Goal: Task Accomplishment & Management: Complete application form

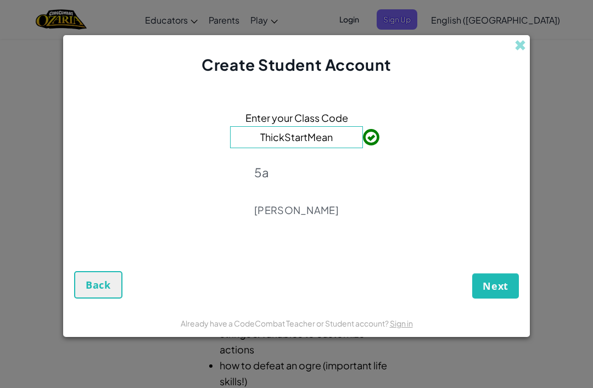
click at [500, 286] on span "Next" at bounding box center [496, 286] width 26 height 13
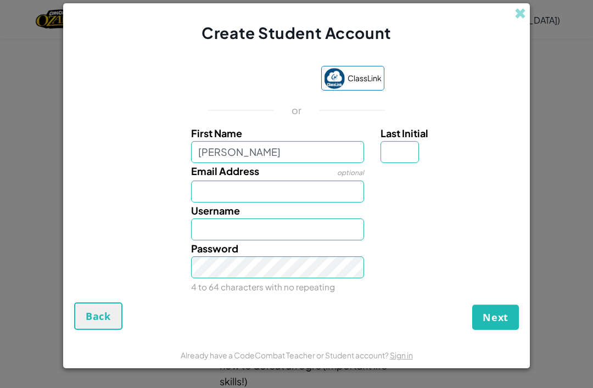
type input "[PERSON_NAME]"
click at [325, 182] on input "Email Address" at bounding box center [278, 192] width 174 height 22
type input "[PERSON_NAME]"
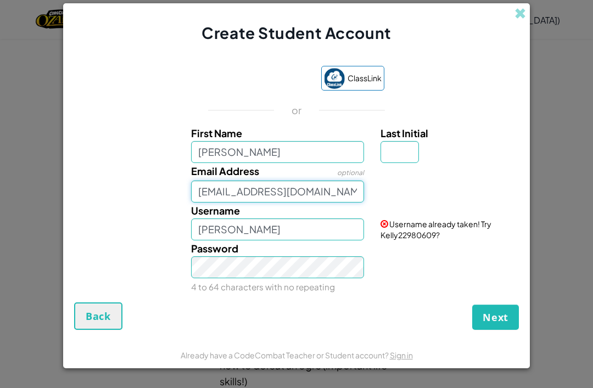
type input "[EMAIL_ADDRESS][DOMAIN_NAME]"
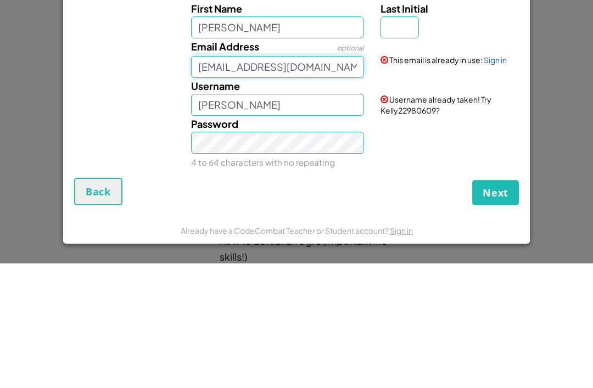
click at [244, 181] on input "[EMAIL_ADDRESS][DOMAIN_NAME]" at bounding box center [278, 192] width 174 height 22
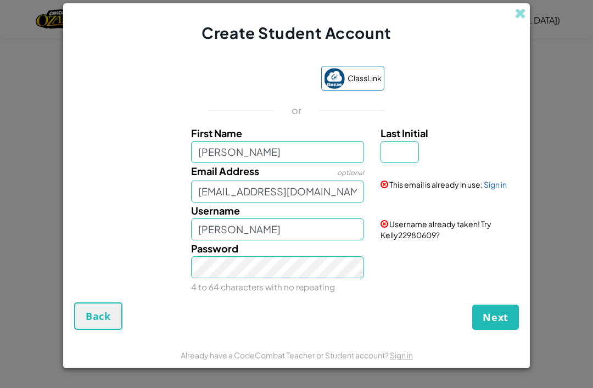
click at [212, 219] on label "Username" at bounding box center [215, 211] width 49 height 16
click at [212, 221] on input "[PERSON_NAME]" at bounding box center [278, 230] width 174 height 22
click at [208, 217] on span "Username" at bounding box center [215, 210] width 49 height 13
click at [208, 225] on input "[PERSON_NAME]" at bounding box center [278, 230] width 174 height 22
click at [216, 203] on input "[EMAIL_ADDRESS][DOMAIN_NAME]" at bounding box center [278, 192] width 174 height 22
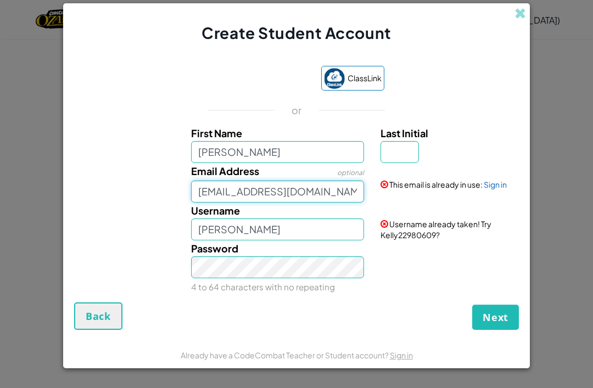
click at [214, 203] on input "[EMAIL_ADDRESS][DOMAIN_NAME]" at bounding box center [278, 192] width 174 height 22
click at [517, 19] on span at bounding box center [521, 14] width 12 height 12
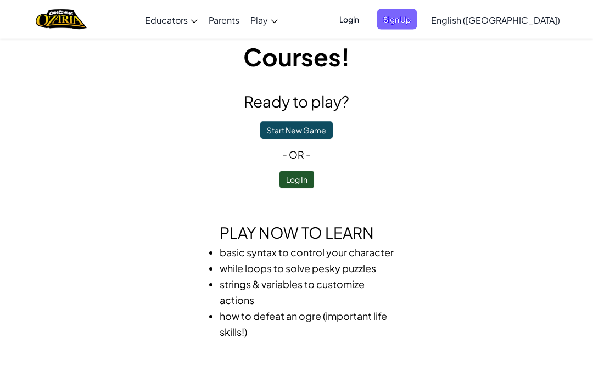
scroll to position [49, 0]
click at [298, 184] on button "Log In" at bounding box center [297, 180] width 35 height 18
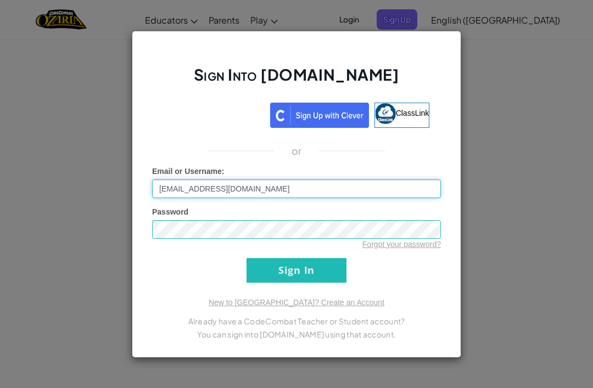
type input "[EMAIL_ADDRESS][DOMAIN_NAME]"
click at [333, 283] on input "Sign In" at bounding box center [297, 270] width 100 height 25
